Goal: Task Accomplishment & Management: Manage account settings

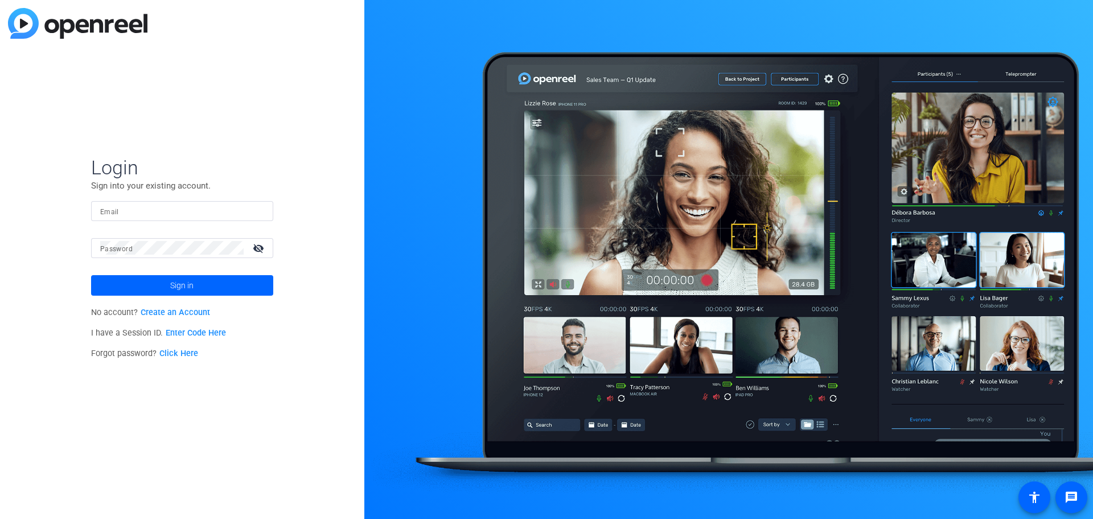
click at [182, 211] on input "Email" at bounding box center [182, 211] width 164 height 14
type input "[EMAIL_ADDRESS][DOMAIN_NAME]"
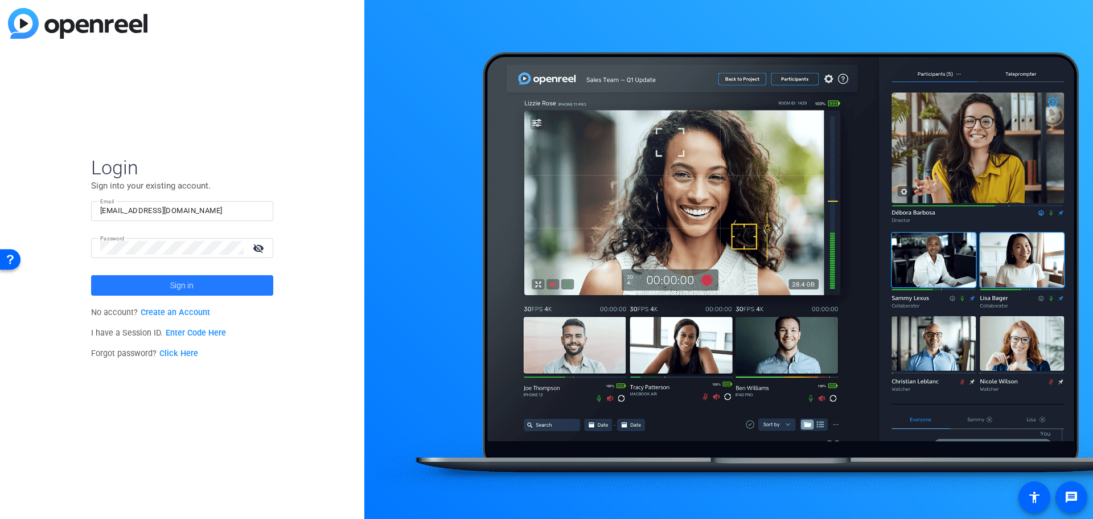
click at [179, 290] on span "Sign in" at bounding box center [181, 285] width 23 height 28
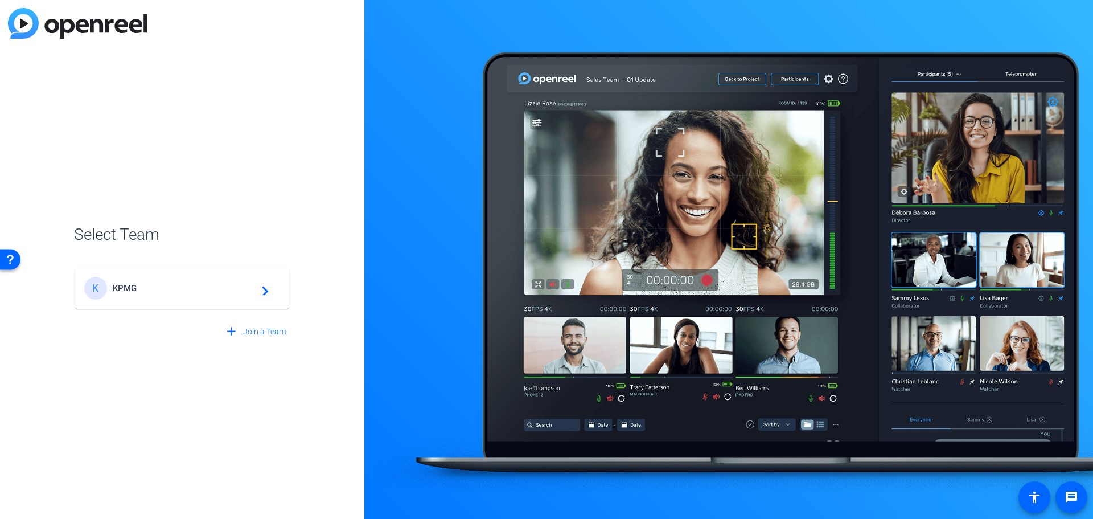
click at [175, 291] on span "KPMG" at bounding box center [184, 288] width 142 height 10
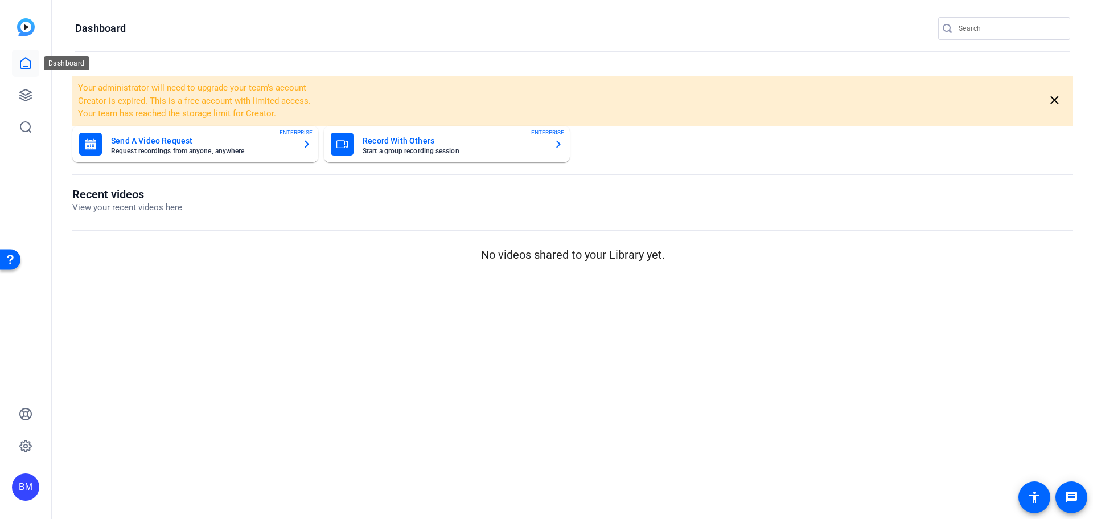
click at [35, 64] on link at bounding box center [25, 63] width 27 height 27
click at [33, 89] on link at bounding box center [25, 94] width 27 height 27
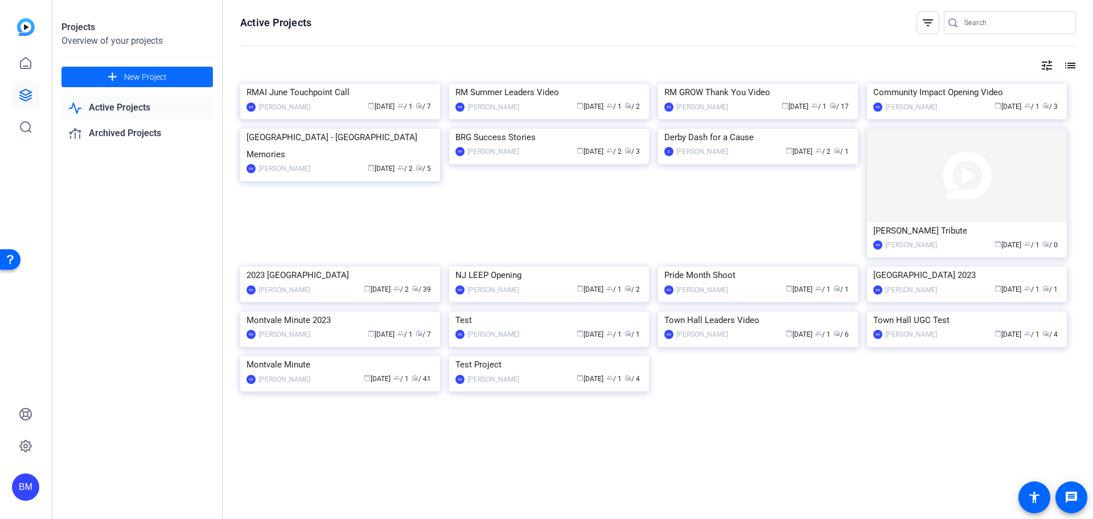
click at [150, 82] on span "New Project" at bounding box center [145, 77] width 43 height 12
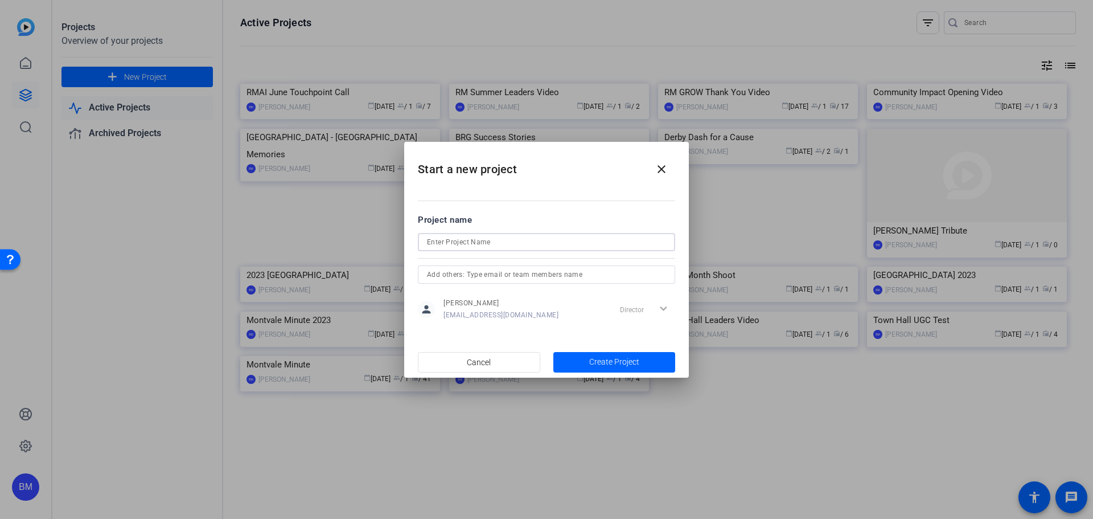
click at [462, 239] on input at bounding box center [546, 242] width 239 height 14
type input "[PERSON_NAME] Retirement Clips"
click at [660, 311] on div "Director expand_more" at bounding box center [645, 309] width 60 height 20
click at [627, 363] on span "Create Project" at bounding box center [614, 362] width 50 height 12
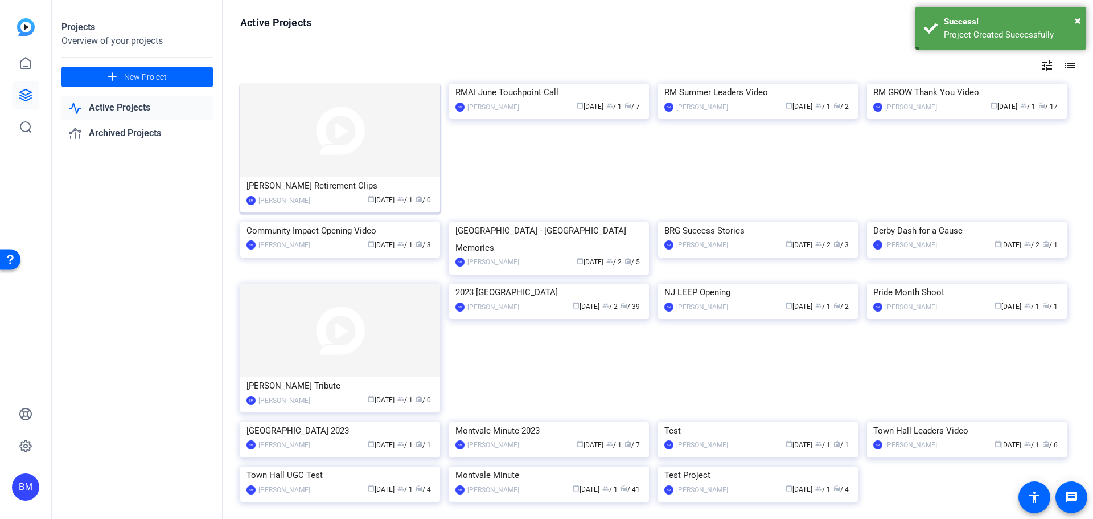
click at [322, 166] on img at bounding box center [340, 130] width 200 height 93
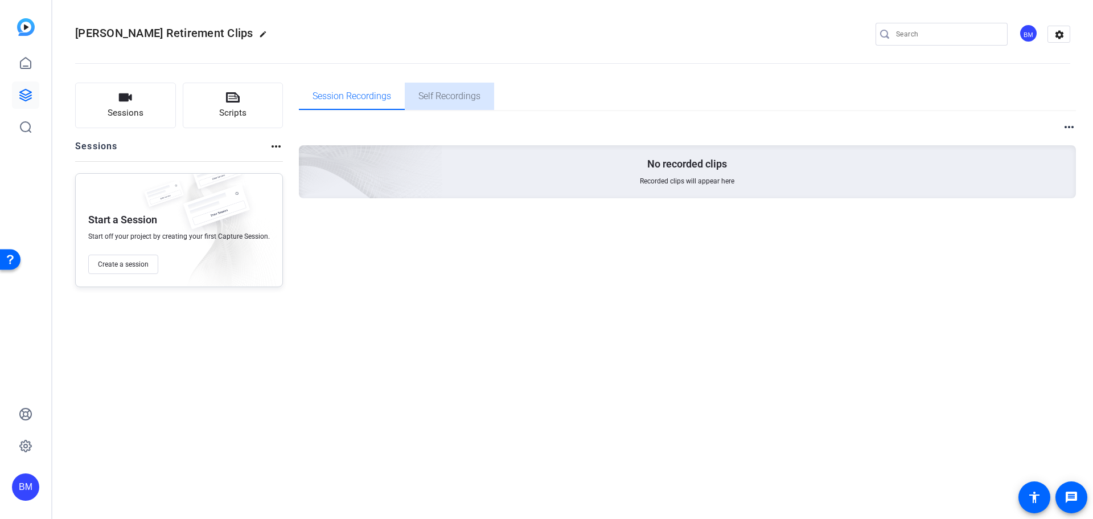
click at [441, 95] on span "Self Recordings" at bounding box center [449, 96] width 62 height 9
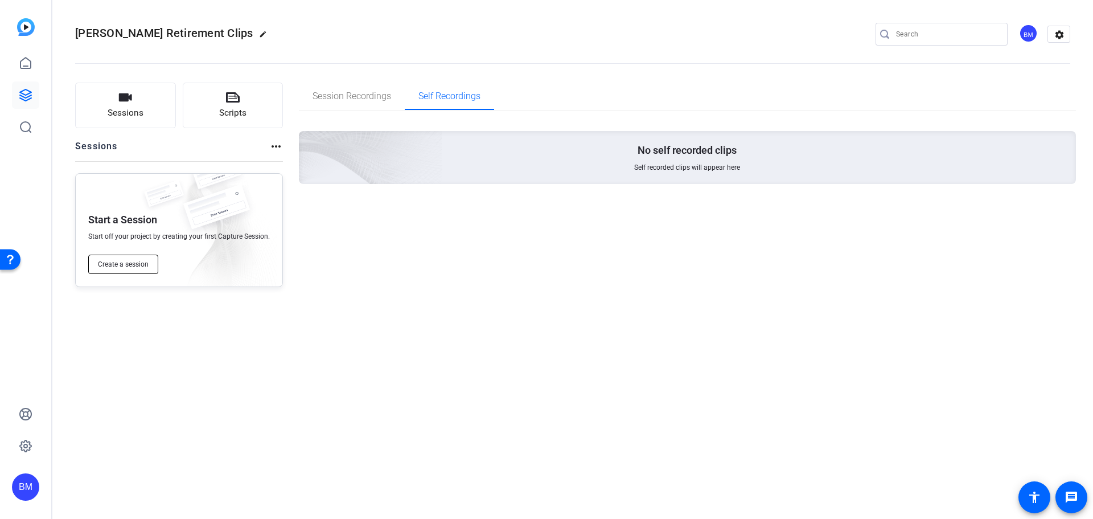
click at [150, 265] on button "Create a session" at bounding box center [123, 263] width 70 height 19
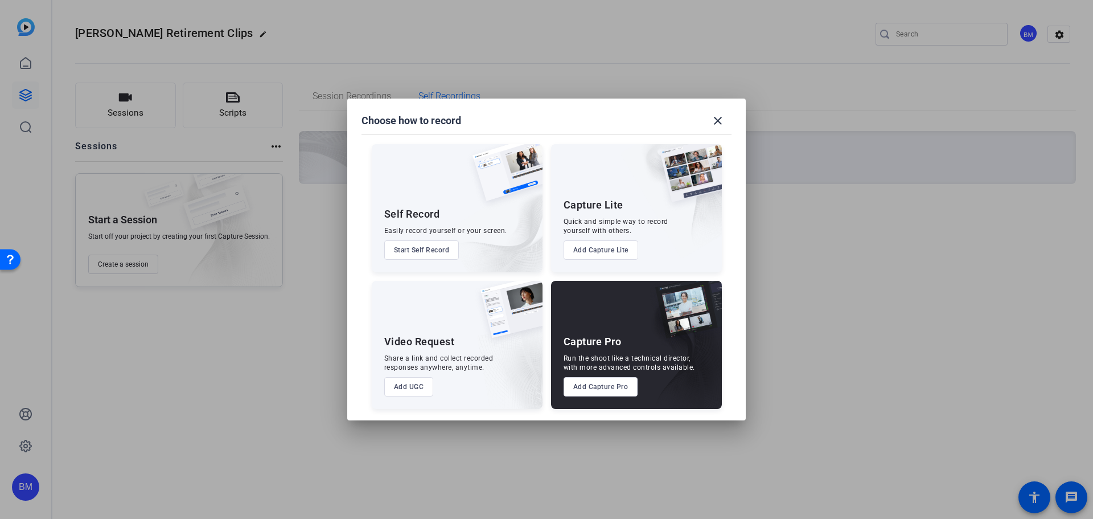
click at [410, 388] on button "Add UGC" at bounding box center [409, 386] width 50 height 19
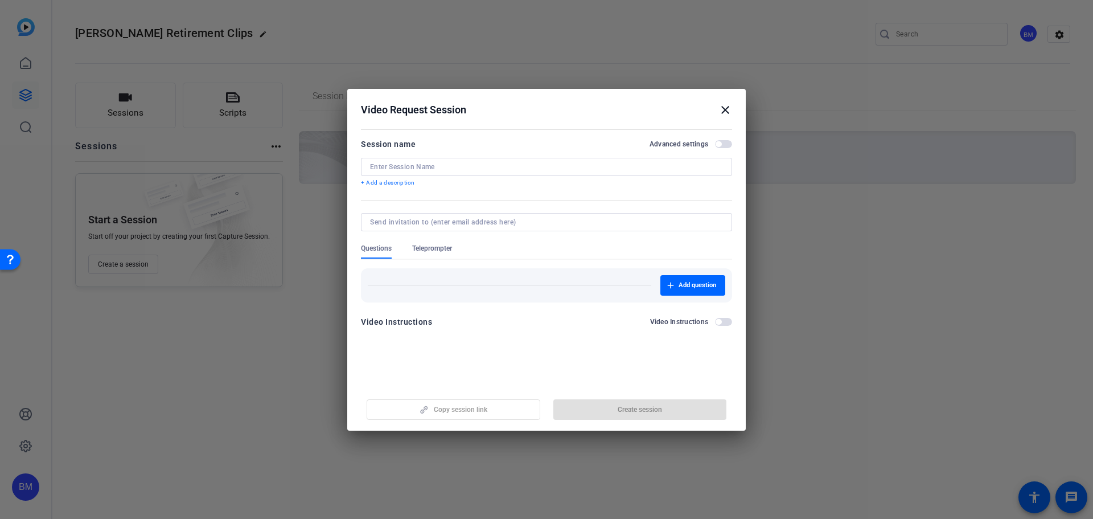
click at [448, 170] on input at bounding box center [546, 166] width 353 height 9
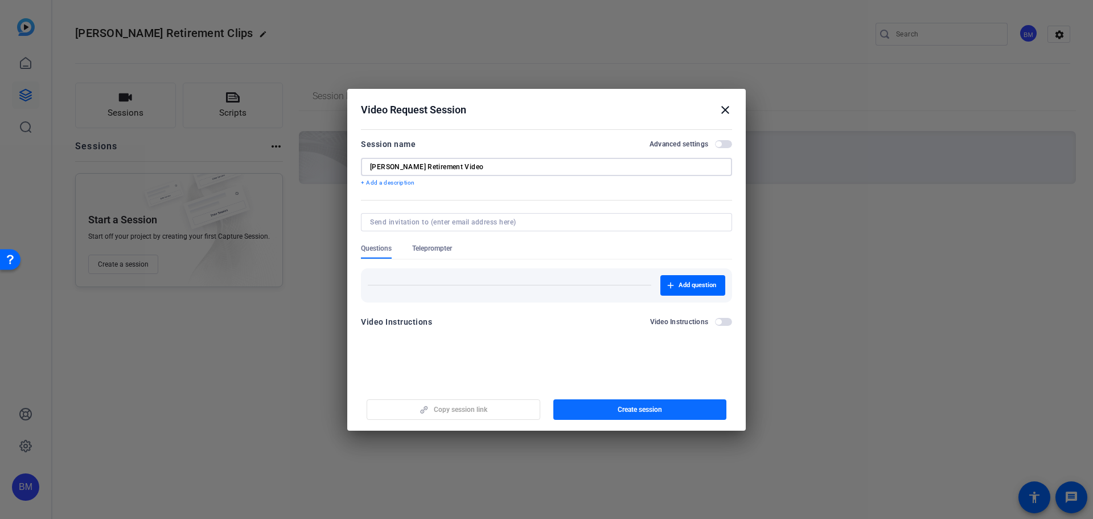
type input "[PERSON_NAME] Retirement Video"
click at [618, 405] on span "Create session" at bounding box center [640, 409] width 44 height 9
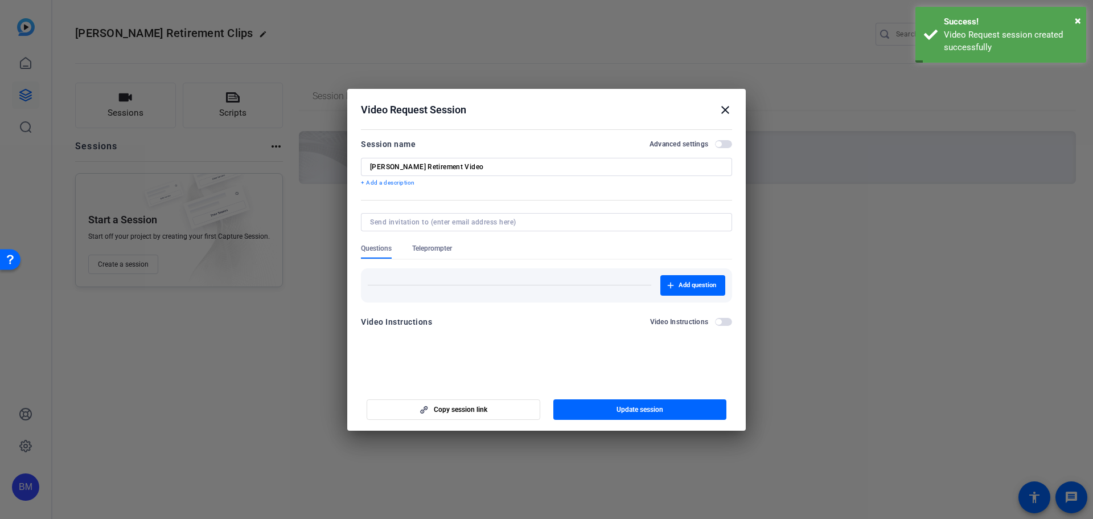
click at [726, 109] on mat-icon "close" at bounding box center [725, 110] width 14 height 14
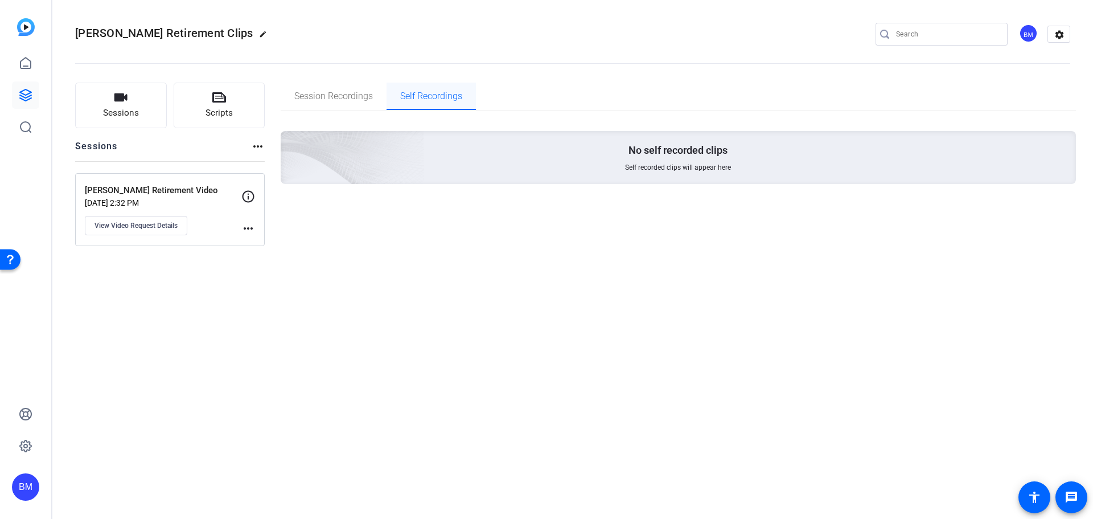
click at [439, 101] on span "Self Recordings" at bounding box center [431, 96] width 62 height 9
click at [159, 223] on span "View Video Request Details" at bounding box center [135, 225] width 83 height 9
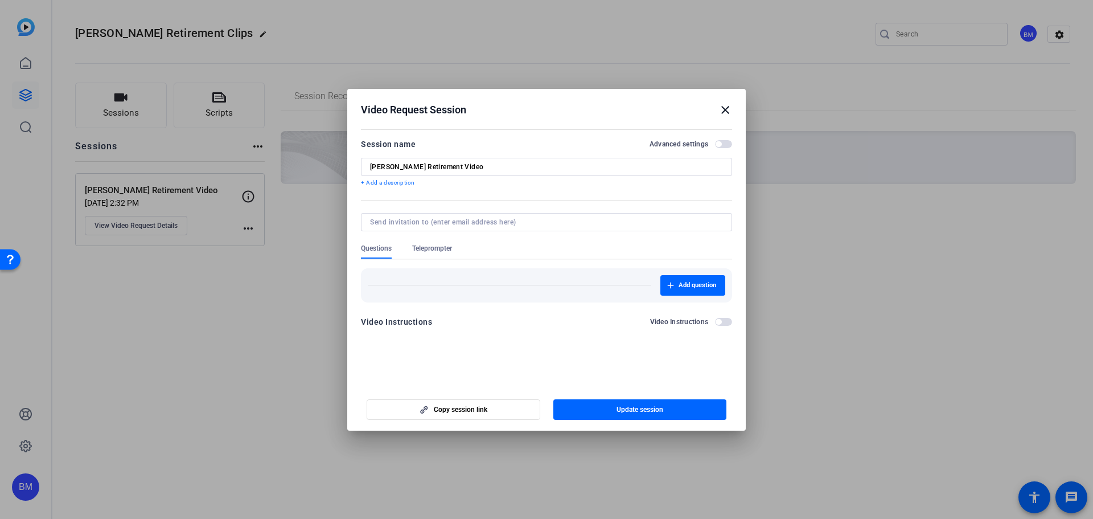
click at [524, 219] on input at bounding box center [544, 221] width 348 height 9
click at [718, 319] on span "button" at bounding box center [719, 322] width 6 height 6
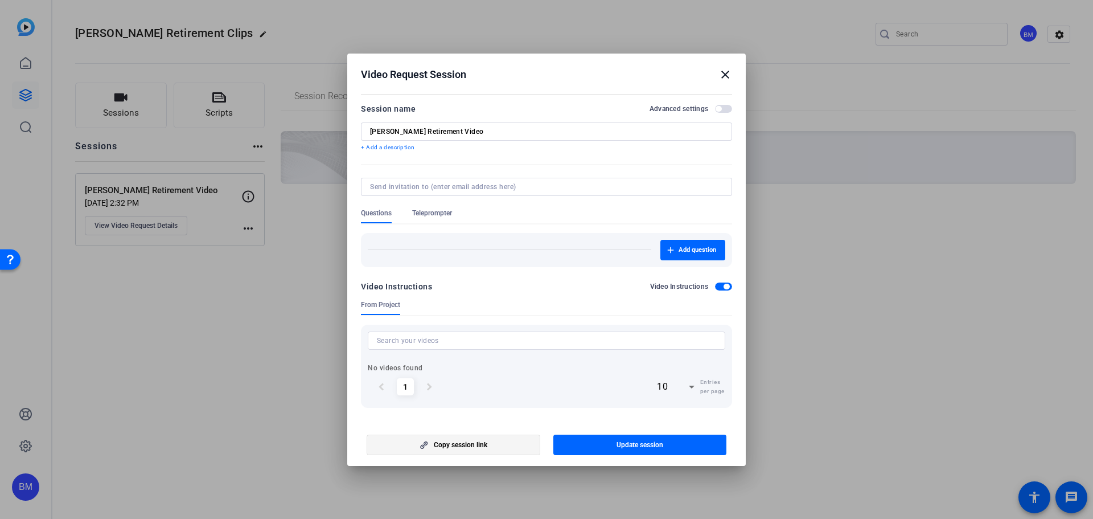
click at [517, 442] on span "button" at bounding box center [453, 444] width 172 height 27
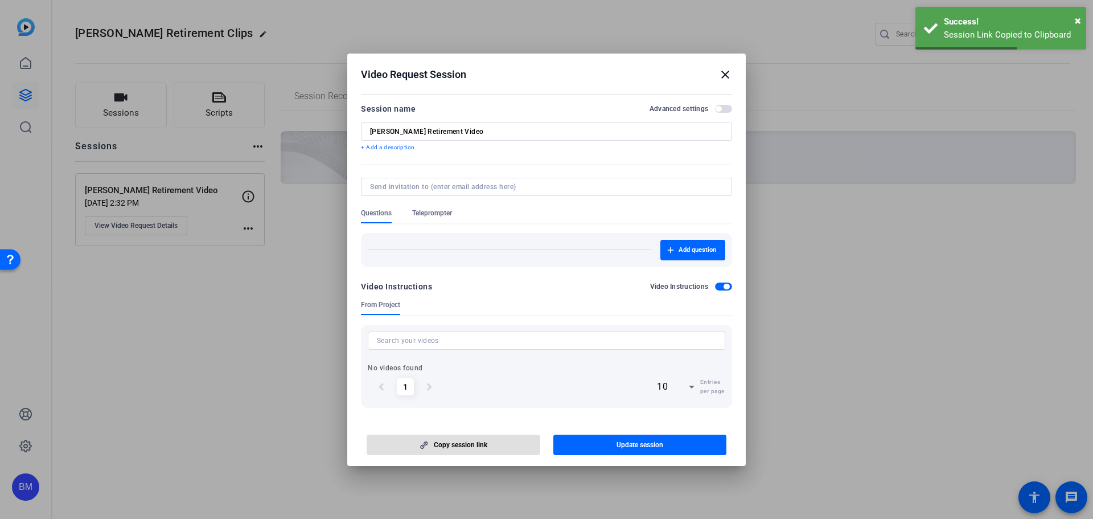
click at [722, 74] on mat-icon "close" at bounding box center [725, 75] width 14 height 14
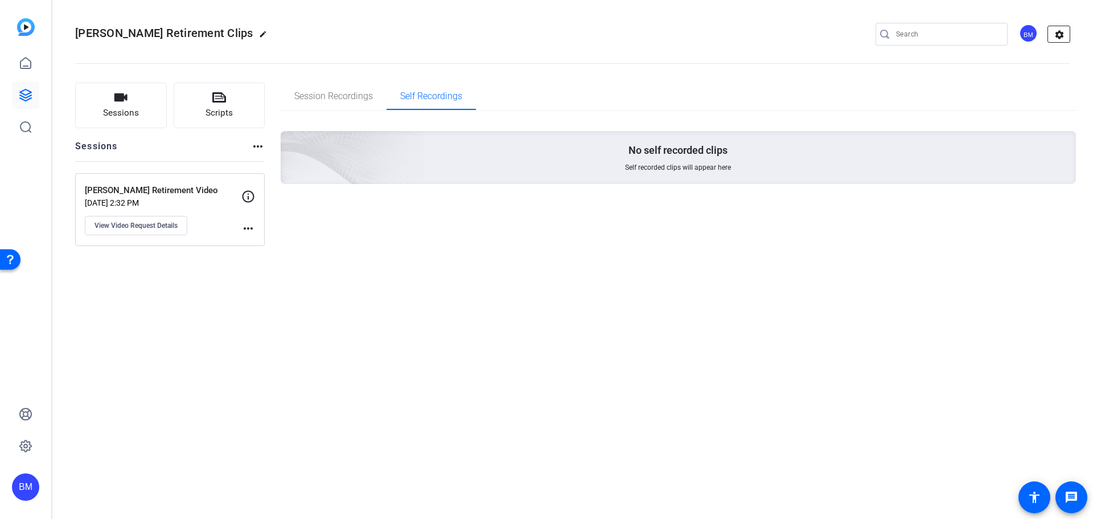
click at [1062, 36] on mat-icon "settings" at bounding box center [1059, 34] width 23 height 17
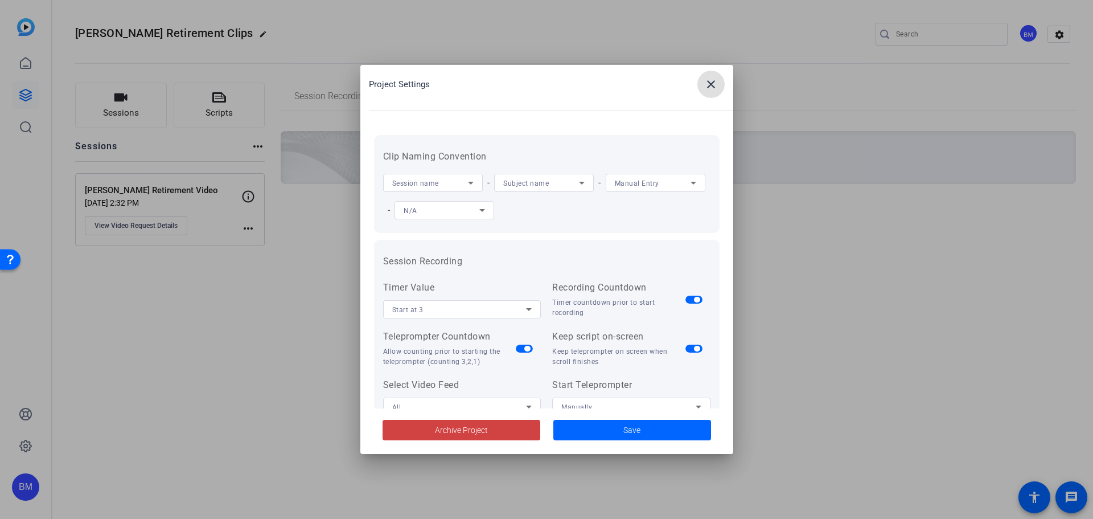
click at [472, 182] on icon at bounding box center [471, 183] width 6 height 3
click at [511, 151] on div at bounding box center [546, 259] width 1093 height 519
click at [478, 179] on div "Session name" at bounding box center [433, 183] width 100 height 18
click at [516, 143] on div at bounding box center [546, 259] width 1093 height 519
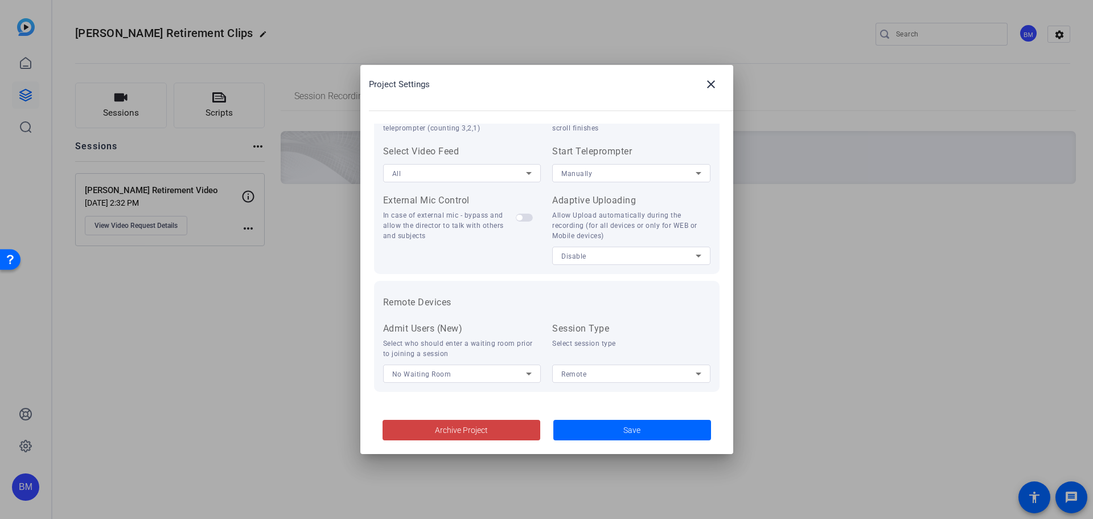
scroll to position [235, 0]
click at [621, 371] on div "Remote" at bounding box center [628, 372] width 134 height 14
click at [615, 346] on div at bounding box center [546, 259] width 1093 height 519
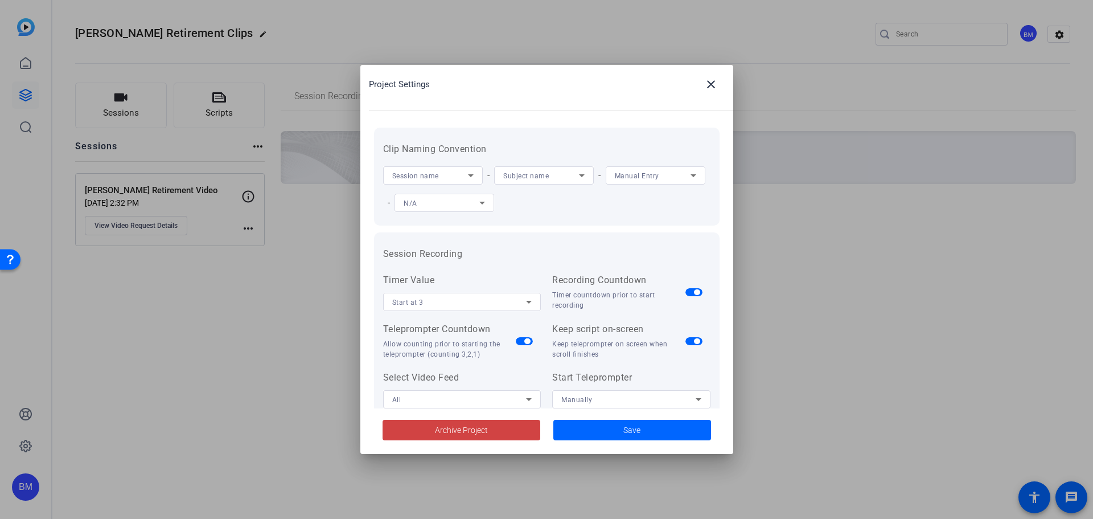
scroll to position [7, 0]
click at [702, 84] on span at bounding box center [710, 84] width 27 height 27
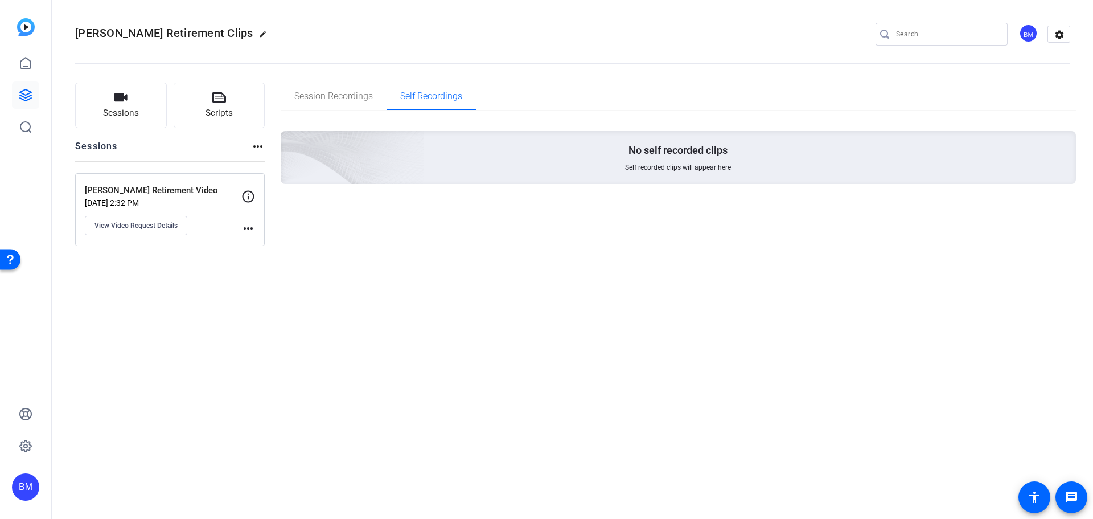
click at [253, 229] on mat-icon "more_horiz" at bounding box center [248, 228] width 14 height 14
click at [151, 217] on div at bounding box center [546, 259] width 1093 height 519
click at [155, 223] on span "View Video Request Details" at bounding box center [135, 225] width 83 height 9
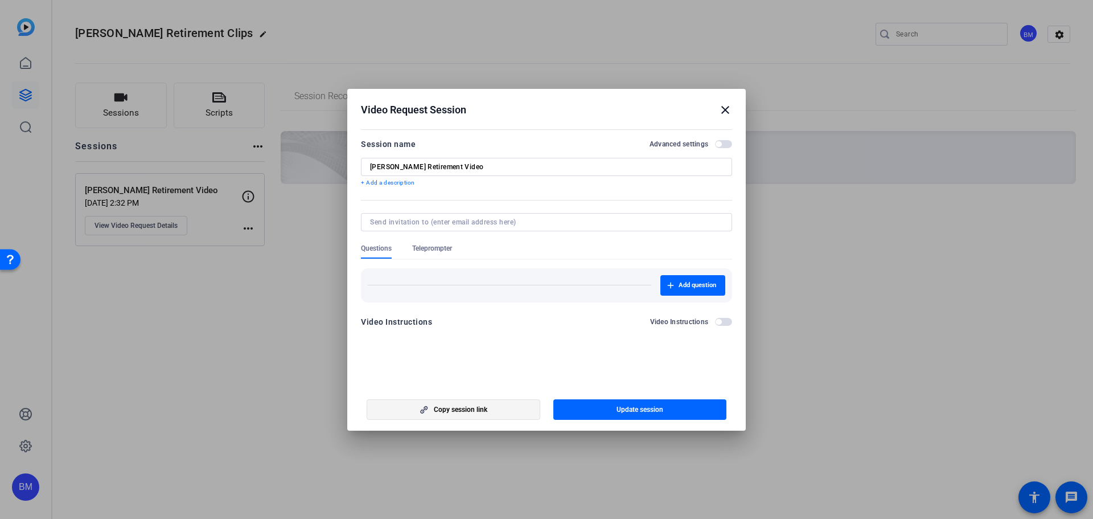
click at [484, 405] on span "Copy session link" at bounding box center [461, 409] width 54 height 9
click at [724, 141] on span "button" at bounding box center [723, 144] width 17 height 8
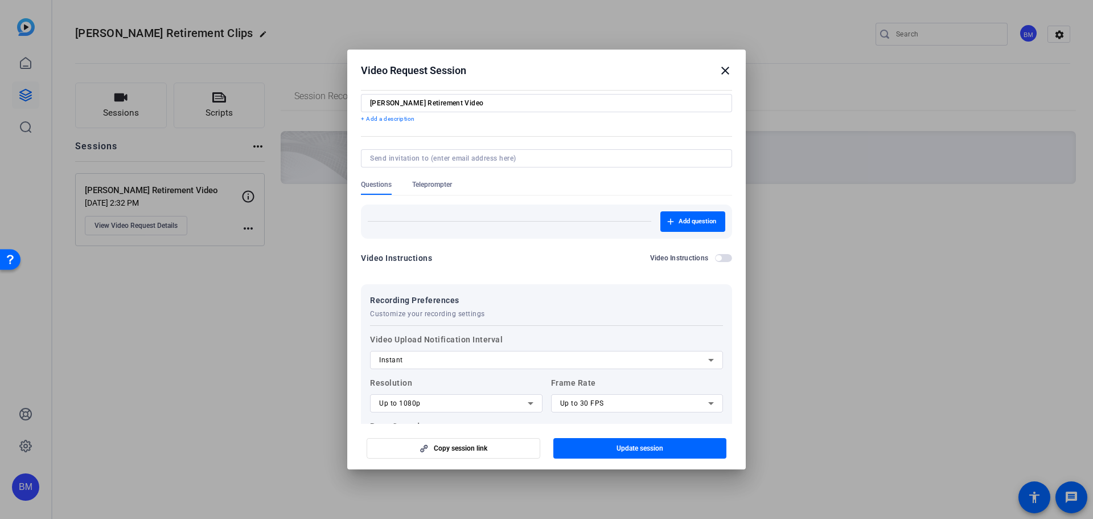
scroll to position [0, 0]
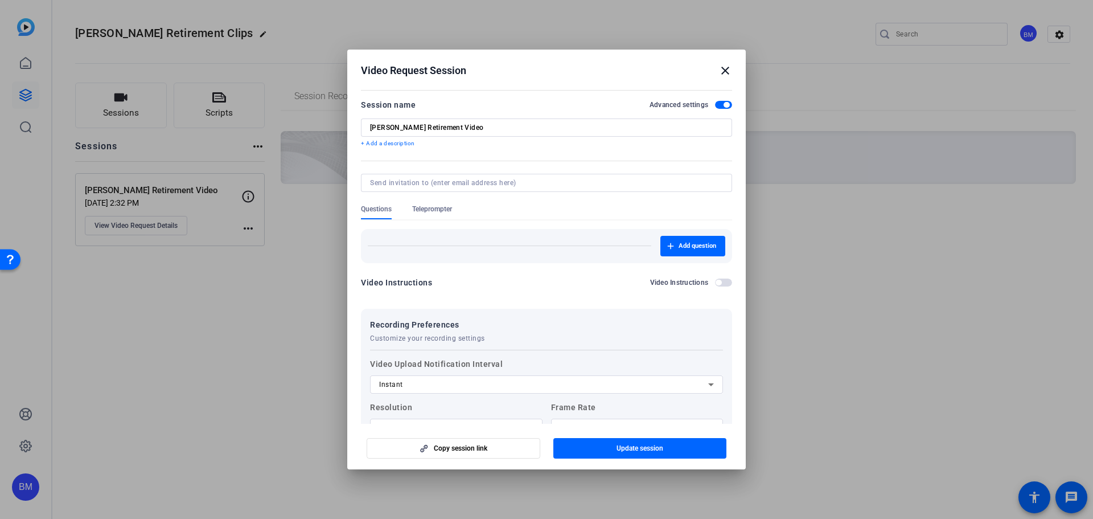
click at [732, 67] on h2 "Video Request Session close" at bounding box center [546, 68] width 398 height 37
click at [728, 69] on mat-icon "close" at bounding box center [725, 71] width 14 height 14
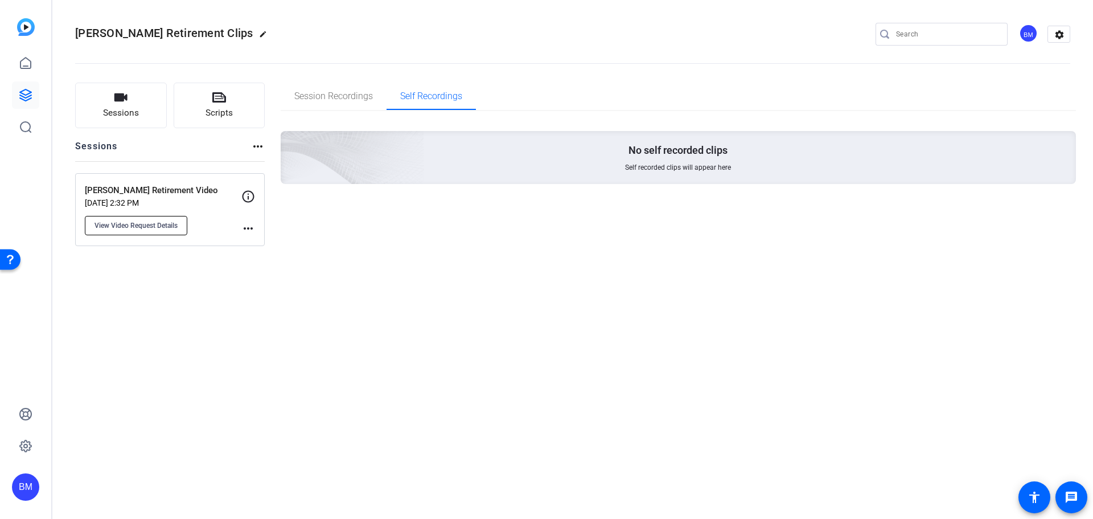
click at [128, 227] on span "View Video Request Details" at bounding box center [135, 225] width 83 height 9
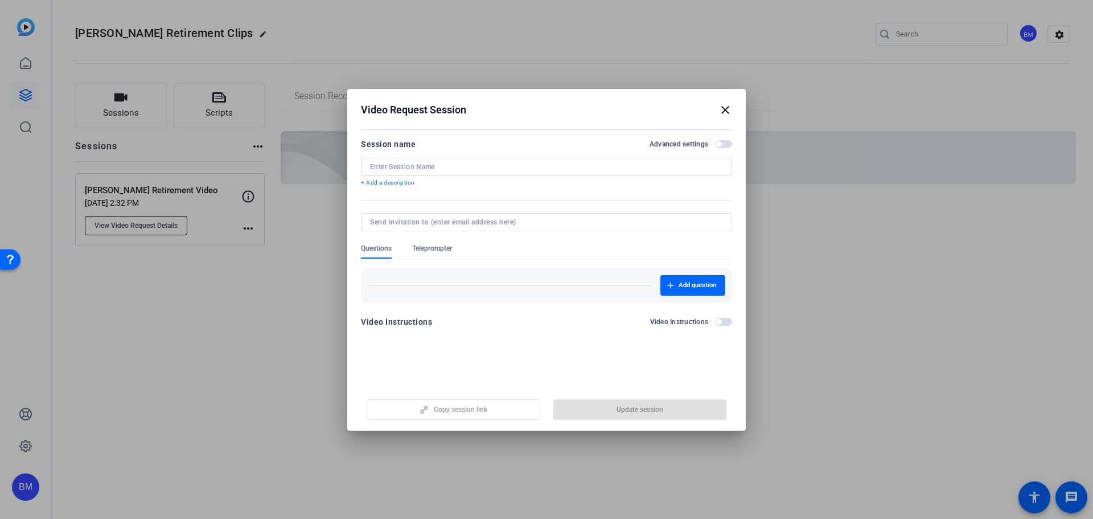
type input "[PERSON_NAME] Retirement Video"
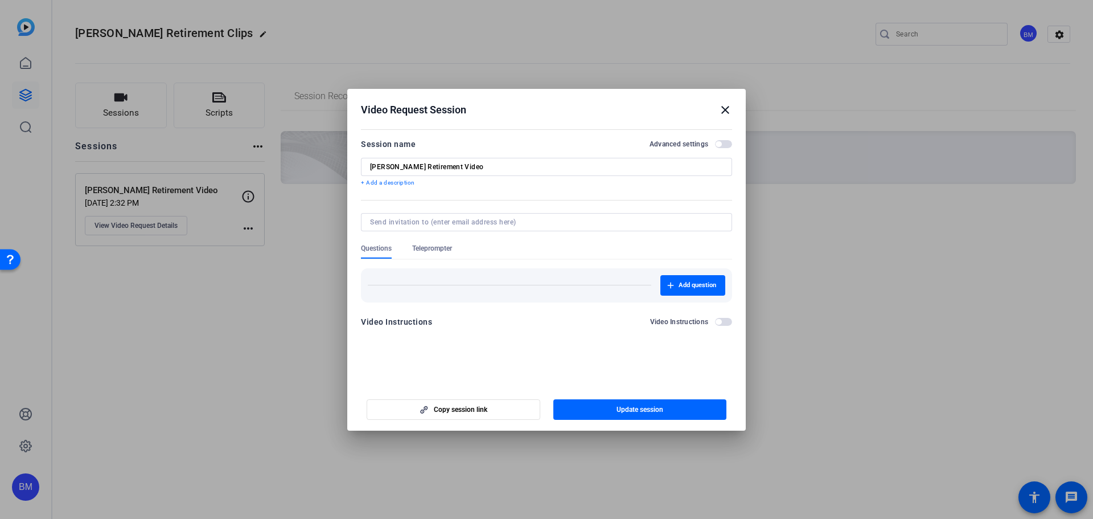
click at [724, 108] on mat-icon "close" at bounding box center [725, 110] width 14 height 14
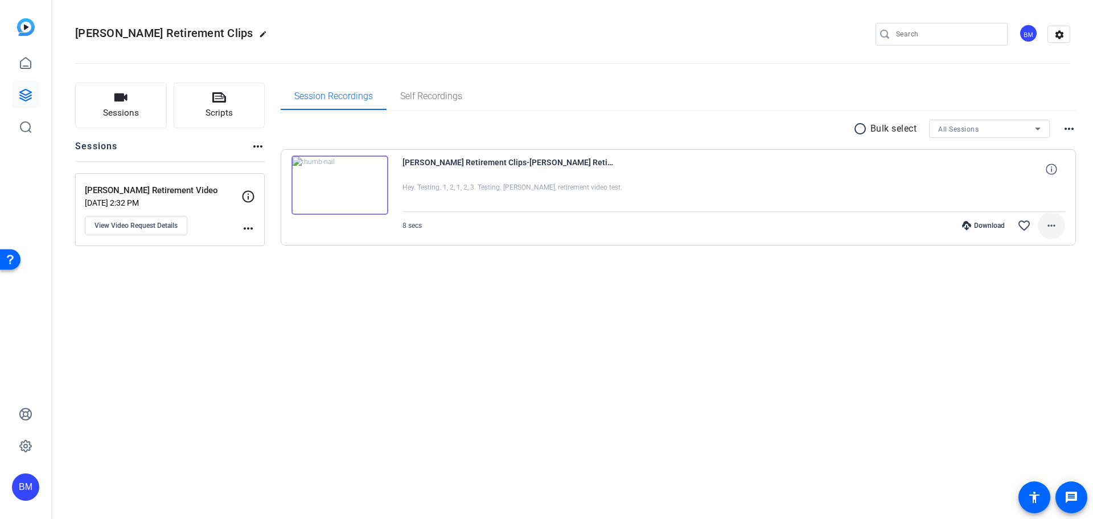
click at [1058, 230] on span at bounding box center [1051, 225] width 27 height 27
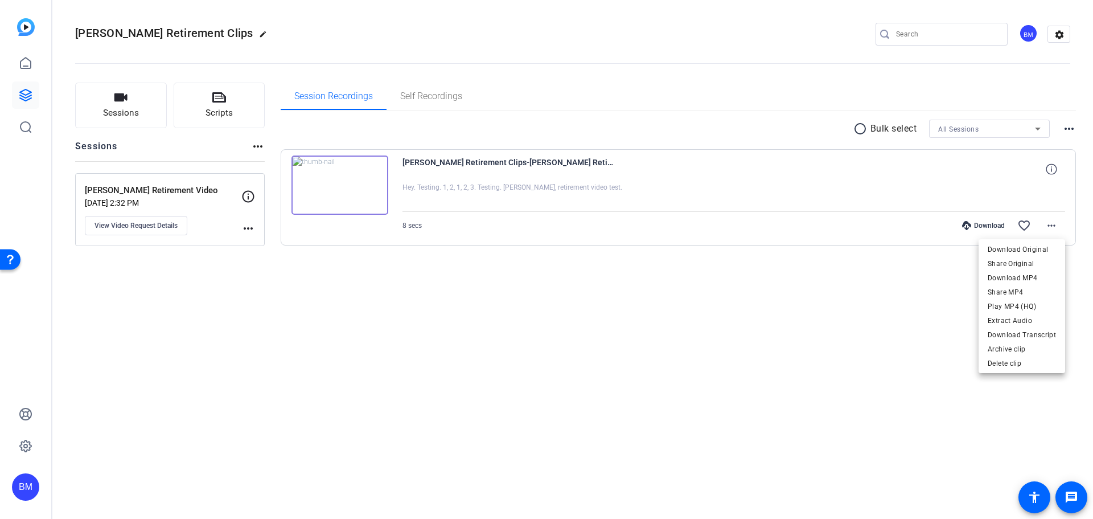
click at [880, 332] on div at bounding box center [546, 259] width 1093 height 519
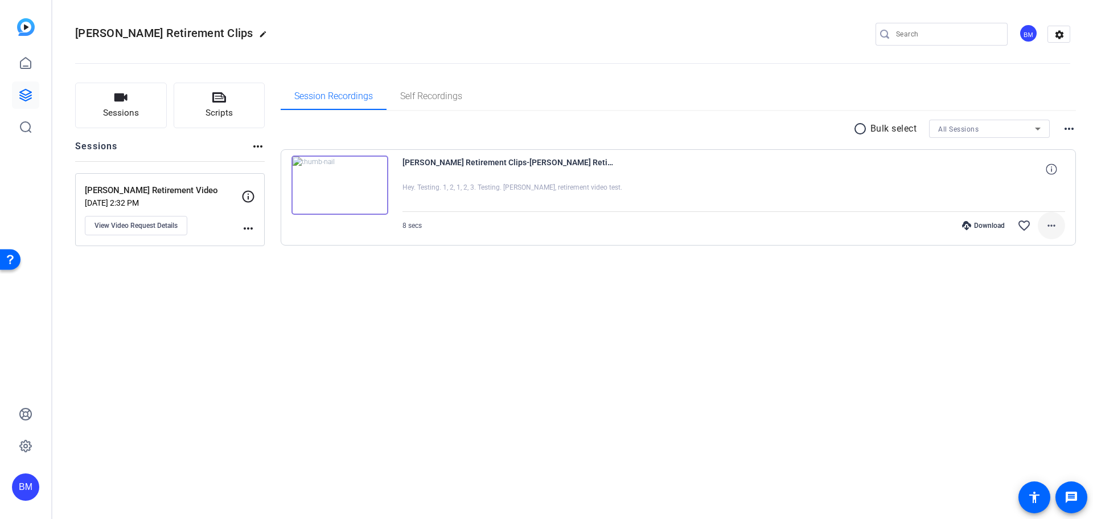
click at [1055, 232] on mat-icon "more_horiz" at bounding box center [1052, 226] width 14 height 14
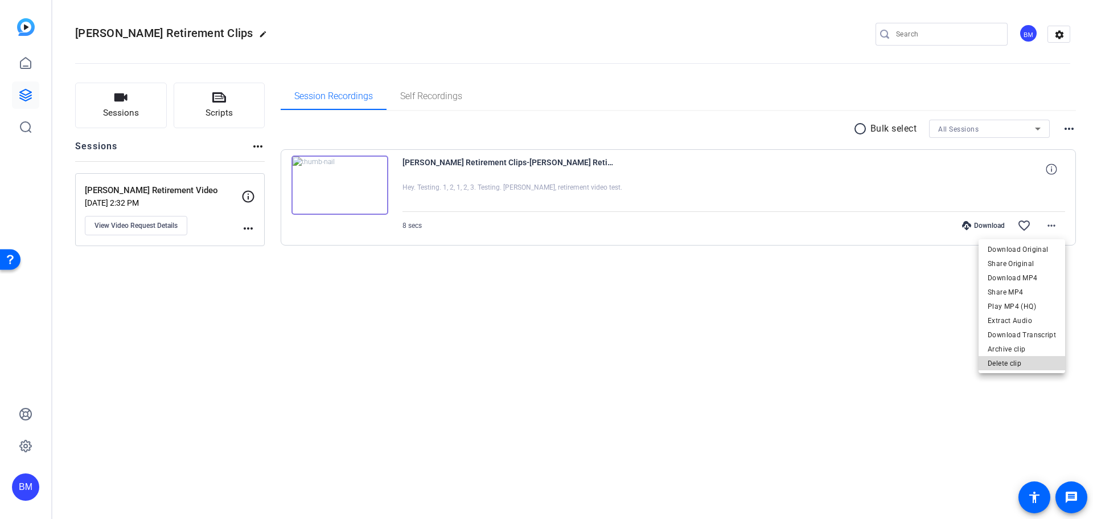
click at [1031, 366] on span "Delete clip" at bounding box center [1022, 363] width 68 height 14
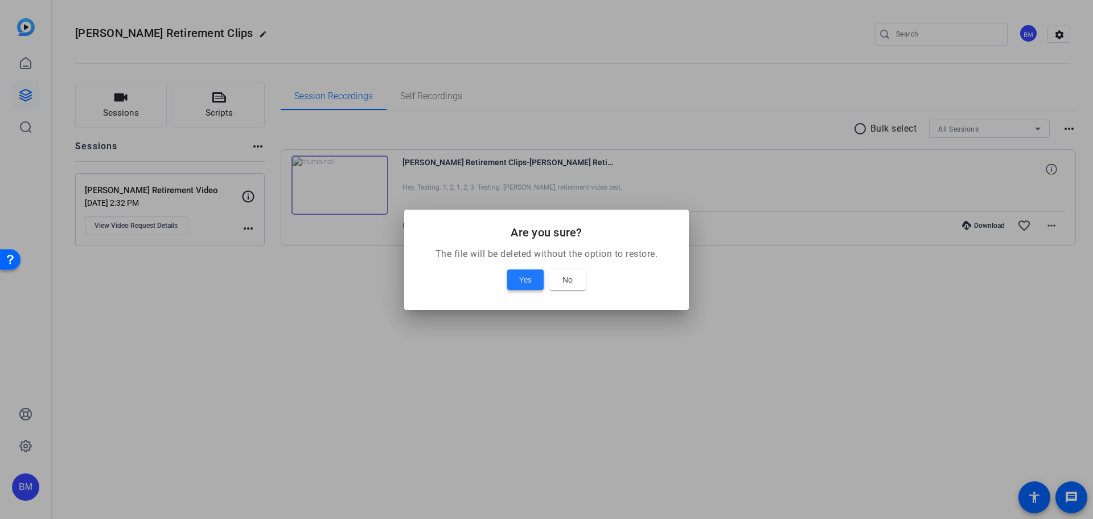
click at [529, 277] on span "Yes" at bounding box center [525, 280] width 13 height 14
